Goal: Task Accomplishment & Management: Manage account settings

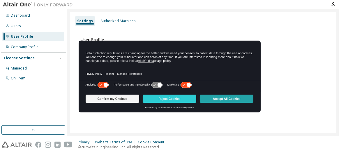
click at [220, 101] on button "Accept All Cookies" at bounding box center [227, 98] width 54 height 8
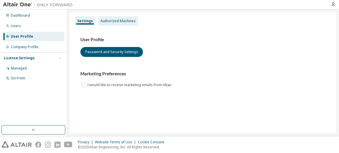
click at [110, 19] on div "Authorized Machines" at bounding box center [118, 21] width 35 height 5
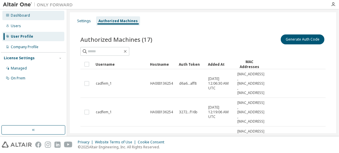
click at [26, 16] on div "Dashboard" at bounding box center [20, 15] width 19 height 5
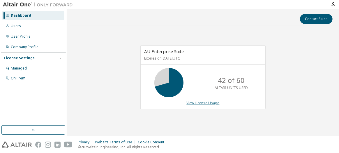
click at [196, 104] on link "View License Usage" at bounding box center [203, 102] width 33 height 5
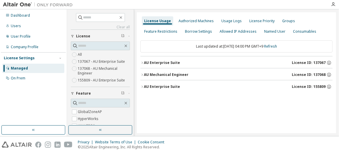
click at [143, 60] on button "AU Enterprise Suite License ID: 137067" at bounding box center [237, 62] width 192 height 13
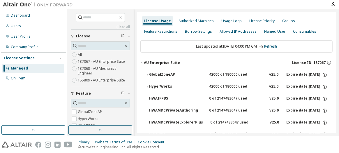
click at [143, 60] on button "AU Enterprise Suite License ID: 137067" at bounding box center [237, 62] width 192 height 13
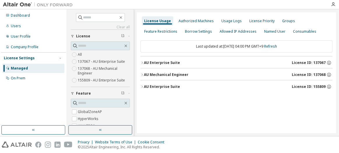
click at [144, 85] on div "AU Enterprise Suite" at bounding box center [162, 86] width 36 height 5
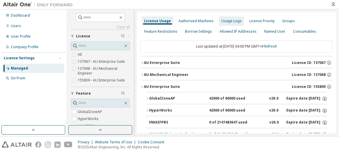
click at [227, 19] on div "Usage Logs" at bounding box center [232, 21] width 20 height 5
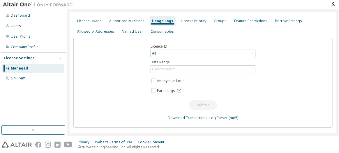
click at [178, 53] on div "All" at bounding box center [203, 53] width 104 height 7
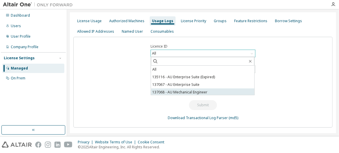
click at [178, 90] on li "137068 - AU Mechanical Engineer" at bounding box center [202, 92] width 103 height 8
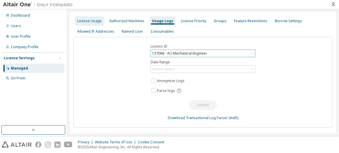
click at [89, 24] on div "License Usage" at bounding box center [89, 20] width 29 height 9
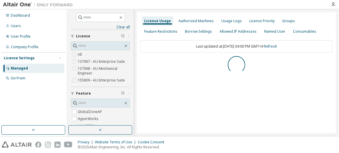
scroll to position [82, 0]
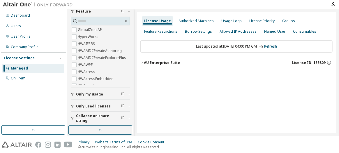
click at [143, 62] on icon "button" at bounding box center [142, 62] width 3 height 3
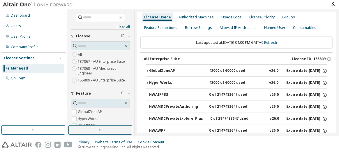
scroll to position [0, 0]
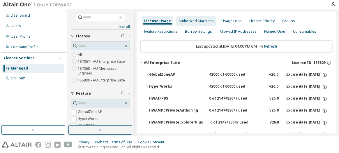
click at [181, 20] on div "Authorized Machines" at bounding box center [196, 21] width 35 height 5
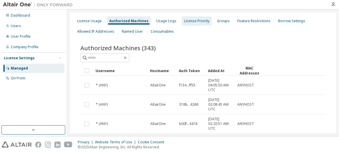
click at [190, 22] on div "License Priority" at bounding box center [196, 21] width 25 height 5
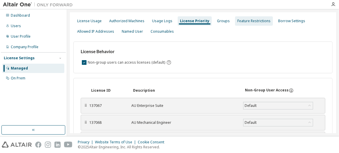
click at [243, 22] on div "Feature Restrictions" at bounding box center [254, 21] width 33 height 5
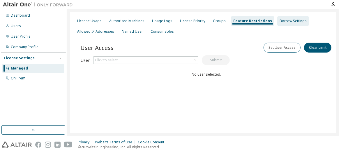
click at [280, 22] on div "Borrow Settings" at bounding box center [293, 21] width 27 height 5
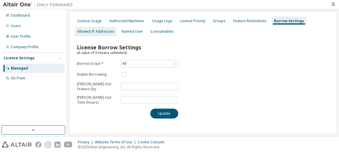
click at [91, 33] on div "Allowed IP Addresses" at bounding box center [95, 31] width 37 height 5
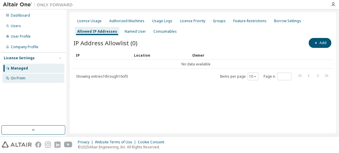
click at [27, 80] on div "On Prem" at bounding box center [33, 77] width 62 height 9
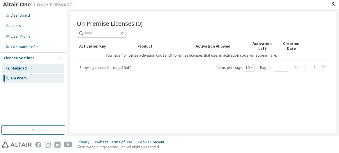
click at [19, 66] on div "Managed" at bounding box center [19, 68] width 16 height 5
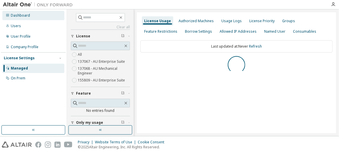
click at [18, 14] on div "Dashboard" at bounding box center [20, 15] width 19 height 5
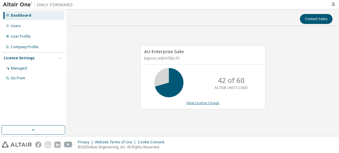
click at [194, 102] on link "View License Usage" at bounding box center [203, 102] width 33 height 5
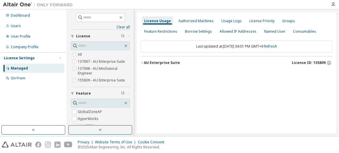
click at [143, 61] on icon "button" at bounding box center [142, 62] width 3 height 3
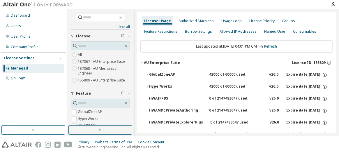
click at [193, 46] on div "Last updated at: Wed 2025-10-08 04:01 PM GMT+9 Refresh" at bounding box center [237, 46] width 192 height 12
click at [196, 46] on div "Last updated at: Wed 2025-10-08 04:01 PM GMT+9 Refresh" at bounding box center [237, 46] width 192 height 12
click at [206, 47] on div "Last updated at: Wed 2025-10-08 04:01 PM GMT+9 Refresh" at bounding box center [237, 46] width 192 height 12
click at [273, 46] on link "Refresh" at bounding box center [270, 46] width 13 height 5
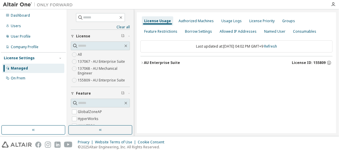
click at [141, 62] on icon "button" at bounding box center [142, 62] width 3 height 3
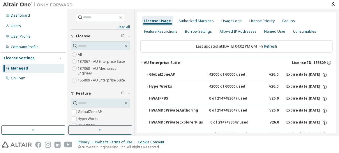
click at [147, 74] on icon "button" at bounding box center [147, 74] width 3 height 3
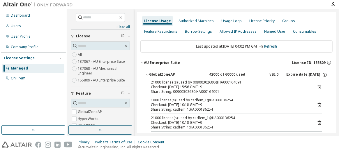
click at [147, 73] on icon "button" at bounding box center [147, 74] width 3 height 3
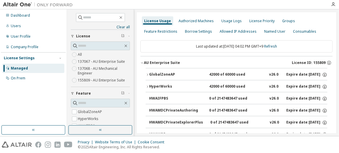
click at [147, 85] on icon "button" at bounding box center [147, 86] width 3 height 3
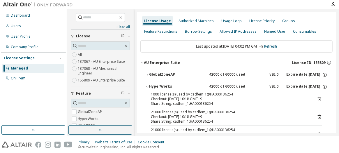
click at [178, 103] on div "Share String: cadfem_1:HA000136254" at bounding box center [229, 103] width 157 height 5
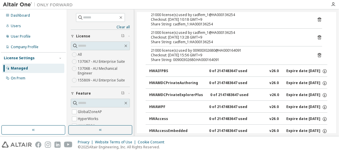
click at [188, 60] on div "Share String: 00900302680:HA000164091" at bounding box center [229, 59] width 157 height 5
click at [185, 40] on div "Share String: cadfem_1:HA000136254" at bounding box center [229, 42] width 157 height 5
click at [178, 40] on div "Share String: cadfem_1:HA000136254" at bounding box center [229, 42] width 157 height 5
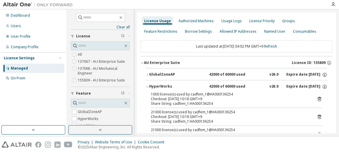
click at [162, 102] on div "Share String: cadfem_1:HA000136254" at bounding box center [229, 103] width 157 height 5
click at [175, 103] on div "Share String: cadfem_1:HA000136254" at bounding box center [229, 103] width 157 height 5
click at [208, 93] on div "1000 license(s) used by cadfem_1@HA000136254" at bounding box center [229, 94] width 157 height 5
click at [207, 93] on div "1000 license(s) used by cadfem_1@HA000136254" at bounding box center [229, 94] width 157 height 5
click at [191, 92] on div "1000 license(s) used by cadfem_1@HA000136254" at bounding box center [229, 94] width 157 height 5
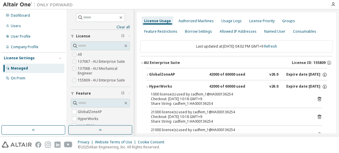
click at [177, 93] on div "1000 license(s) used by cadfem_1@HA000136254" at bounding box center [229, 94] width 157 height 5
click at [171, 95] on div "1000 license(s) used by cadfem_1@HA000136254" at bounding box center [229, 94] width 157 height 5
click at [168, 111] on div "21000 license(s) used by cadfem_1@HA000136254" at bounding box center [229, 112] width 157 height 5
click at [161, 113] on div "21000 license(s) used by cadfem_1@HA000136254" at bounding box center [229, 112] width 157 height 5
click at [157, 110] on div "21000 license(s) used by cadfem_1@HA000136254" at bounding box center [229, 112] width 157 height 5
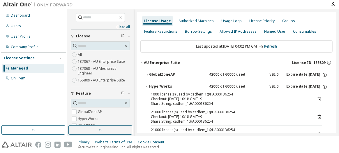
click at [156, 93] on div "1000 license(s) used by cadfem_1@HA000136254" at bounding box center [229, 94] width 157 height 5
click at [159, 103] on div "Share String: cadfem_1:HA000136254" at bounding box center [229, 103] width 157 height 5
click at [157, 94] on div "1000 license(s) used by cadfem_1@HA000136254" at bounding box center [229, 94] width 157 height 5
click at [183, 93] on div "1000 license(s) used by cadfem_1@HA000136254" at bounding box center [229, 94] width 157 height 5
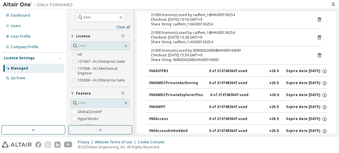
click at [162, 57] on div "Share String: 00900302680:HA000164091" at bounding box center [229, 59] width 157 height 5
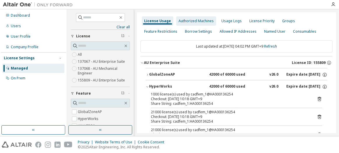
click at [193, 22] on div "Authorized Machines" at bounding box center [196, 21] width 35 height 5
